Goal: Task Accomplishment & Management: Use online tool/utility

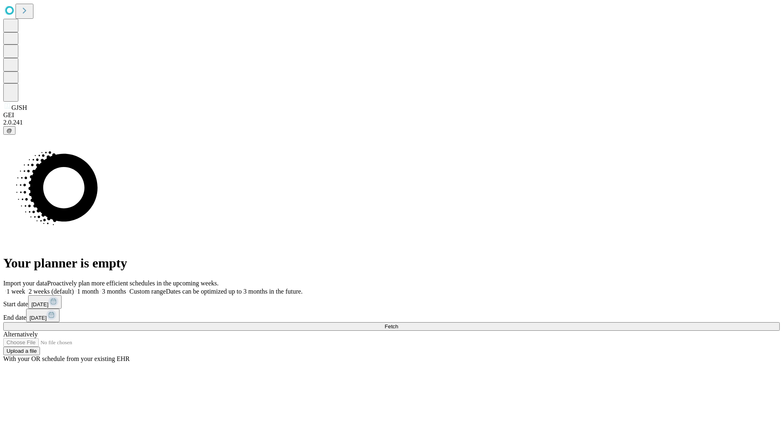
click at [398, 323] on span "Fetch" at bounding box center [391, 326] width 13 height 6
